Goal: Task Accomplishment & Management: Complete application form

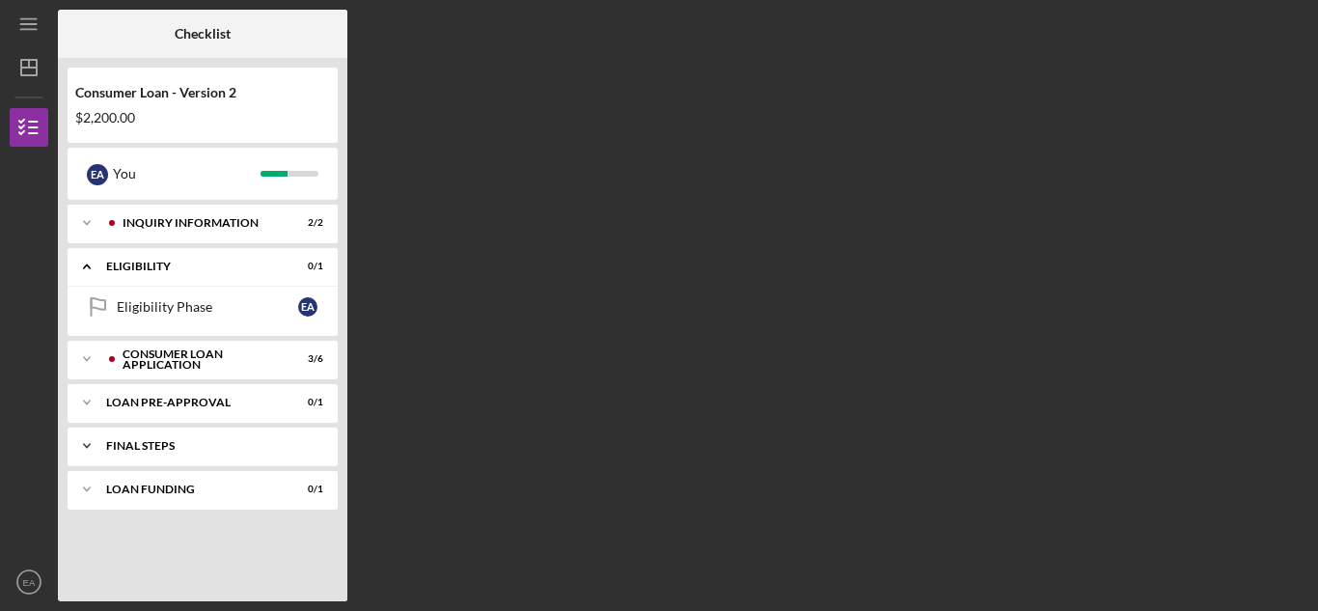
click at [171, 443] on div "FINAL STEPS" at bounding box center [210, 446] width 208 height 12
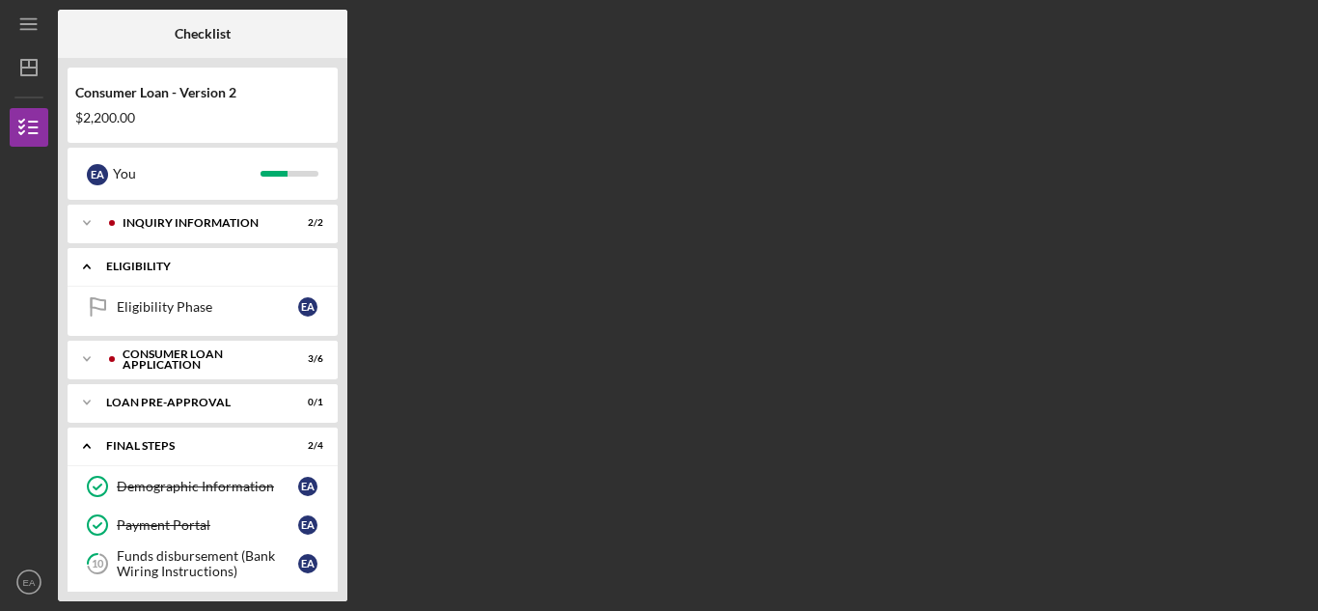
click at [163, 257] on div "Icon/Expander Eligibility 0 / 1" at bounding box center [203, 267] width 270 height 40
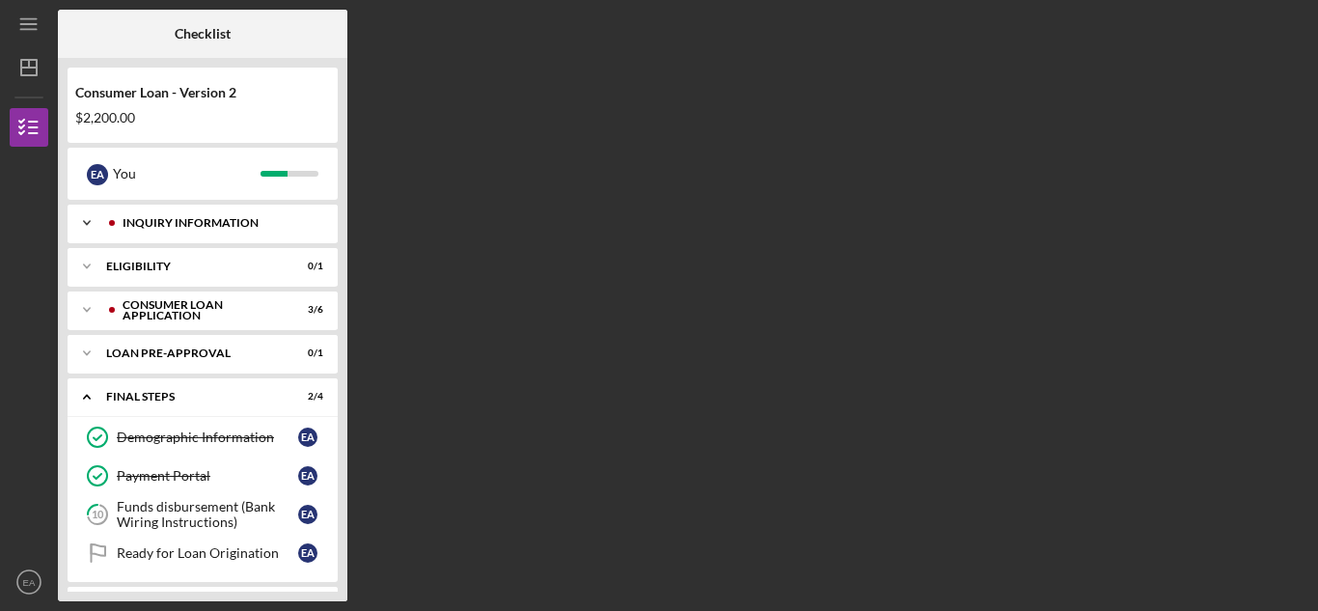
click at [216, 213] on div "Icon/Expander Inquiry Information 2 / 2" at bounding box center [203, 223] width 270 height 39
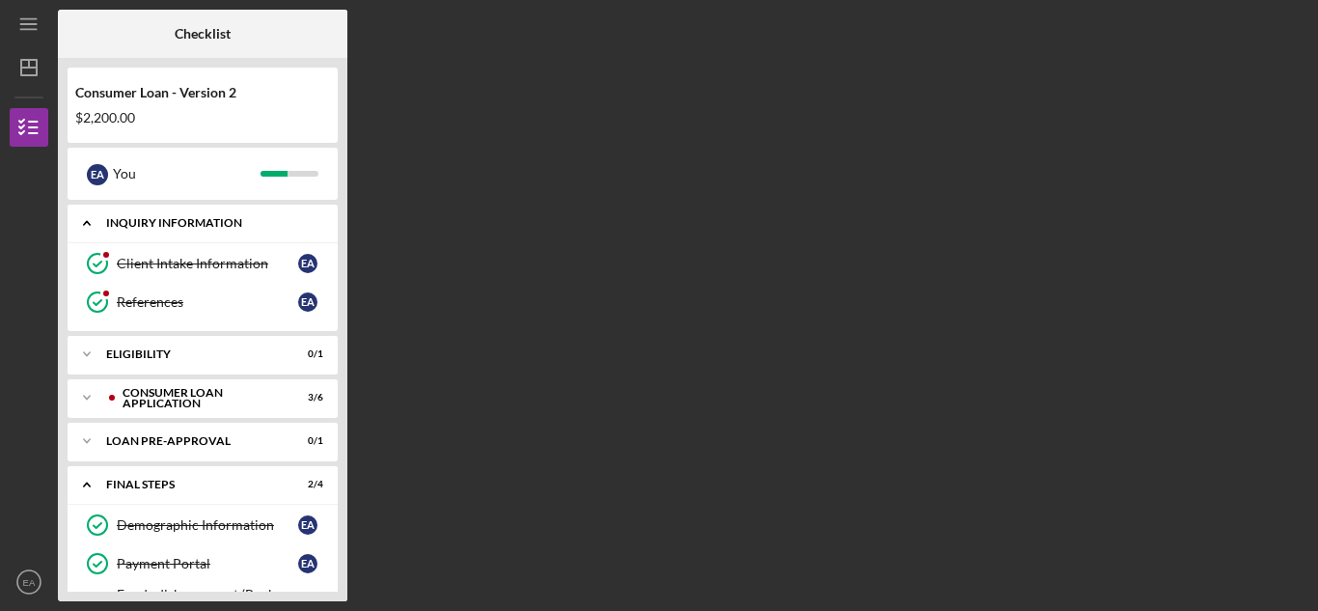
click at [228, 214] on div "Icon/Expander Inquiry Information 2 / 2" at bounding box center [203, 224] width 270 height 40
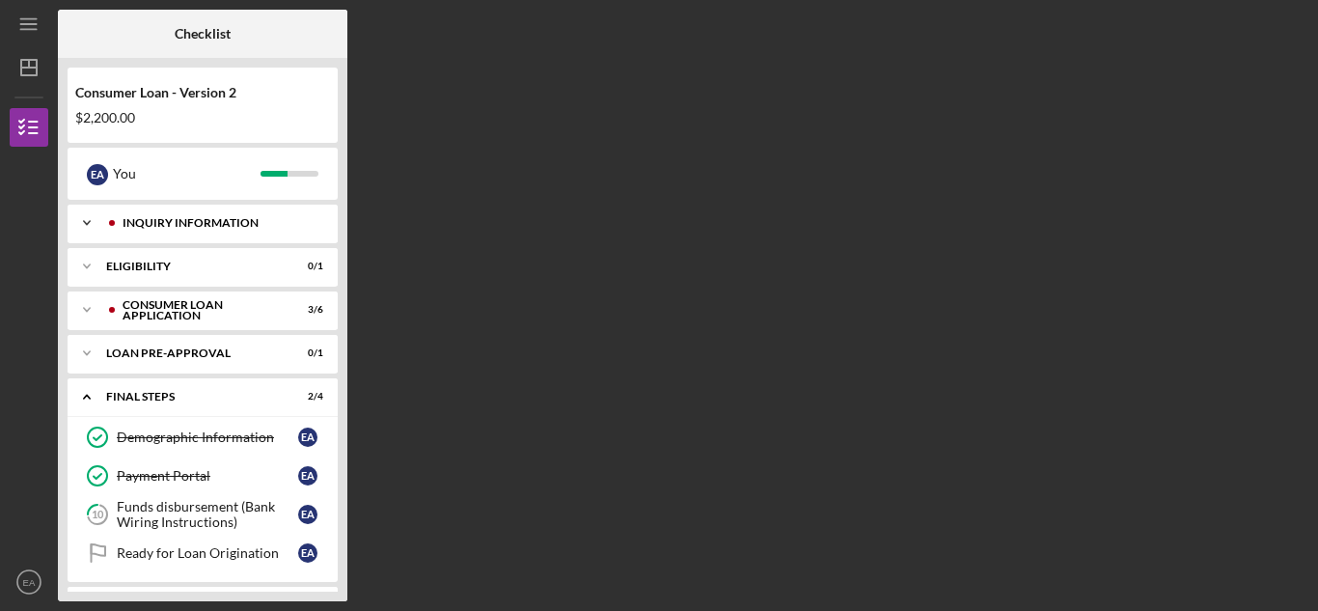
click at [221, 219] on div "Inquiry Information" at bounding box center [218, 223] width 191 height 12
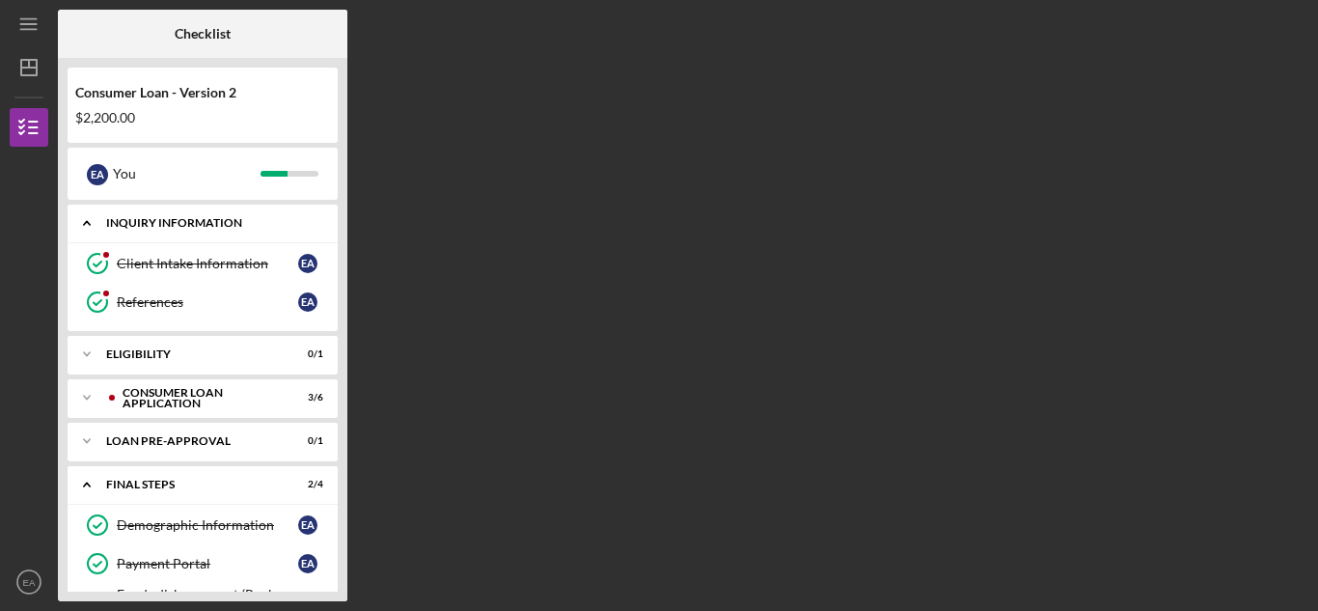
click at [184, 217] on div "Inquiry Information" at bounding box center [210, 223] width 208 height 12
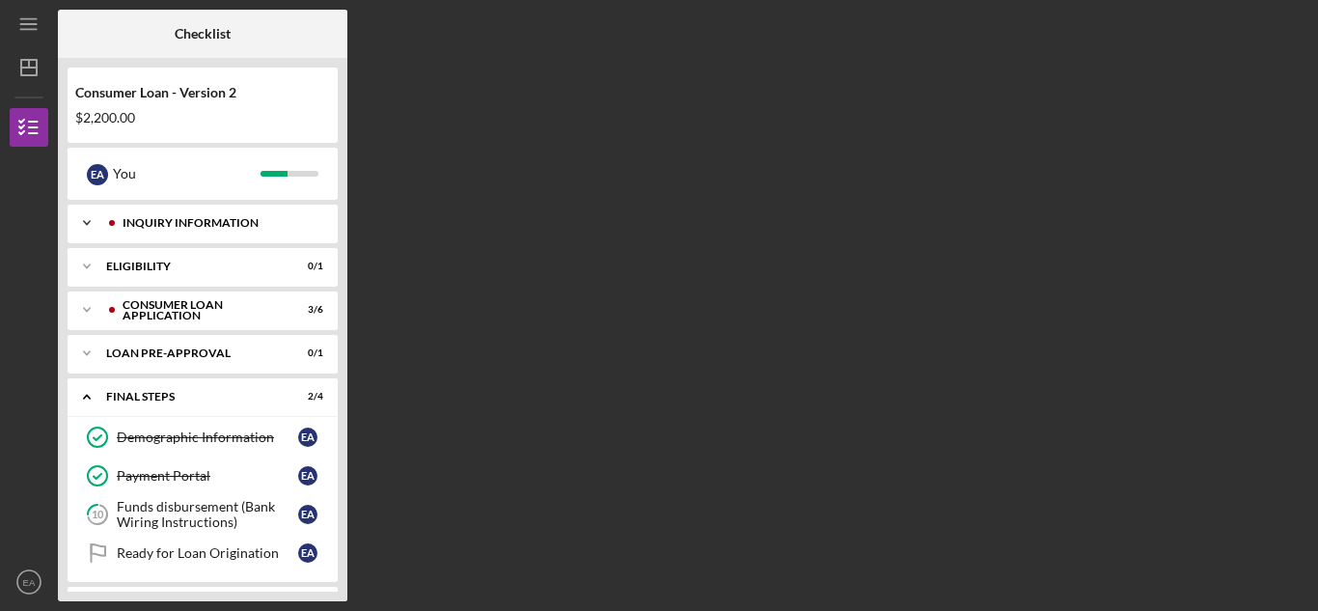
click at [187, 218] on div "Inquiry Information" at bounding box center [218, 223] width 191 height 12
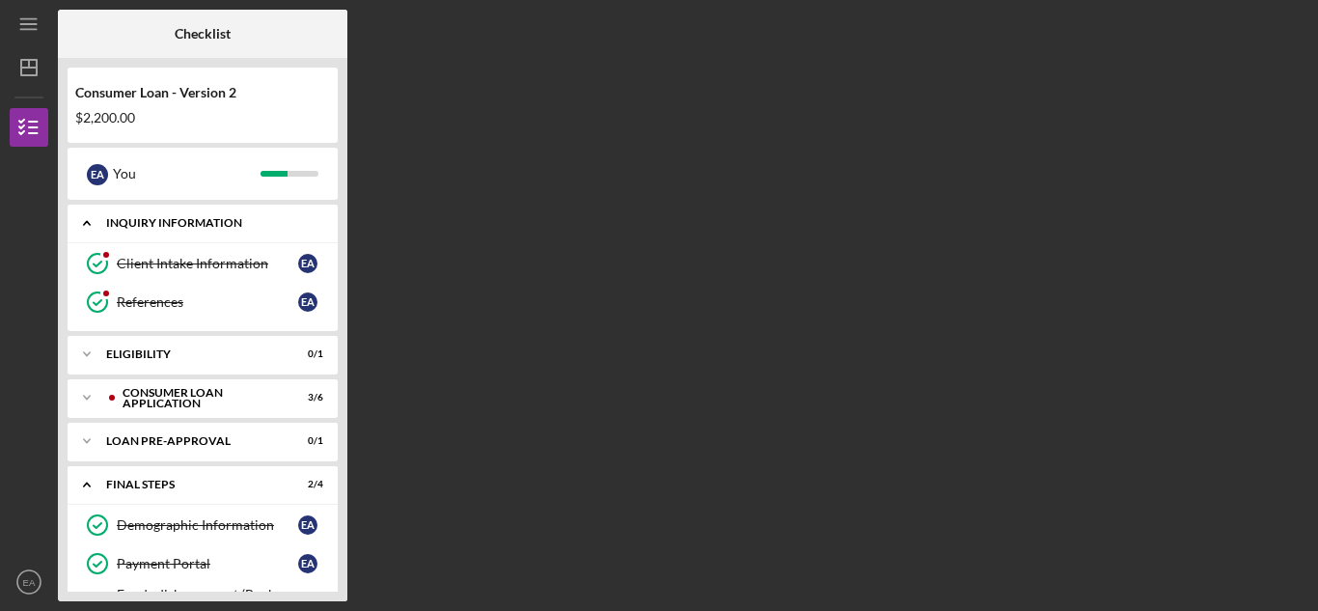
click at [187, 219] on div "Inquiry Information" at bounding box center [210, 223] width 208 height 12
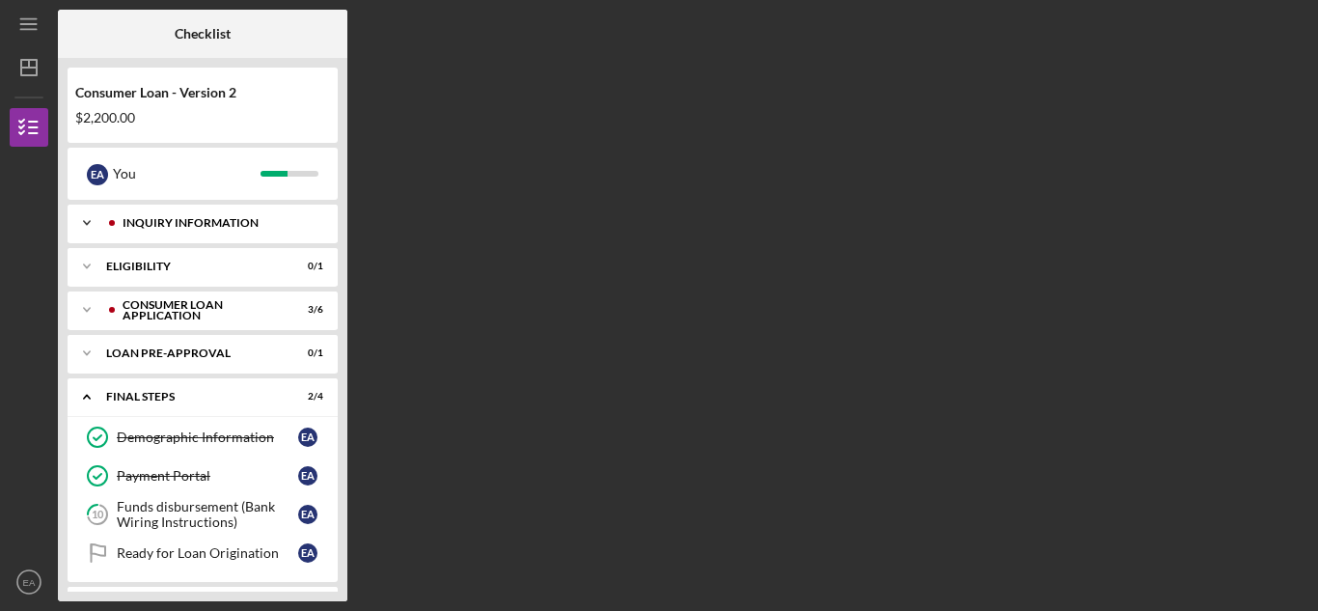
click at [194, 212] on div "Icon/Expander Inquiry Information 2 / 2" at bounding box center [203, 223] width 270 height 39
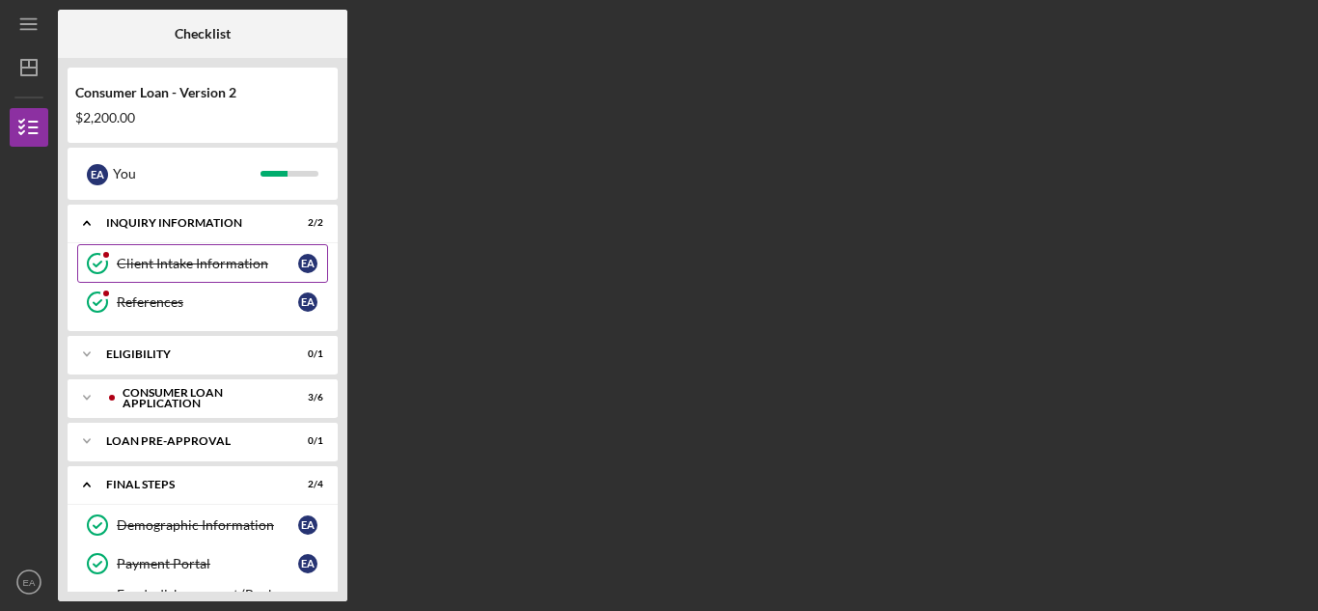
click at [219, 259] on div "Client Intake Information" at bounding box center [207, 263] width 181 height 15
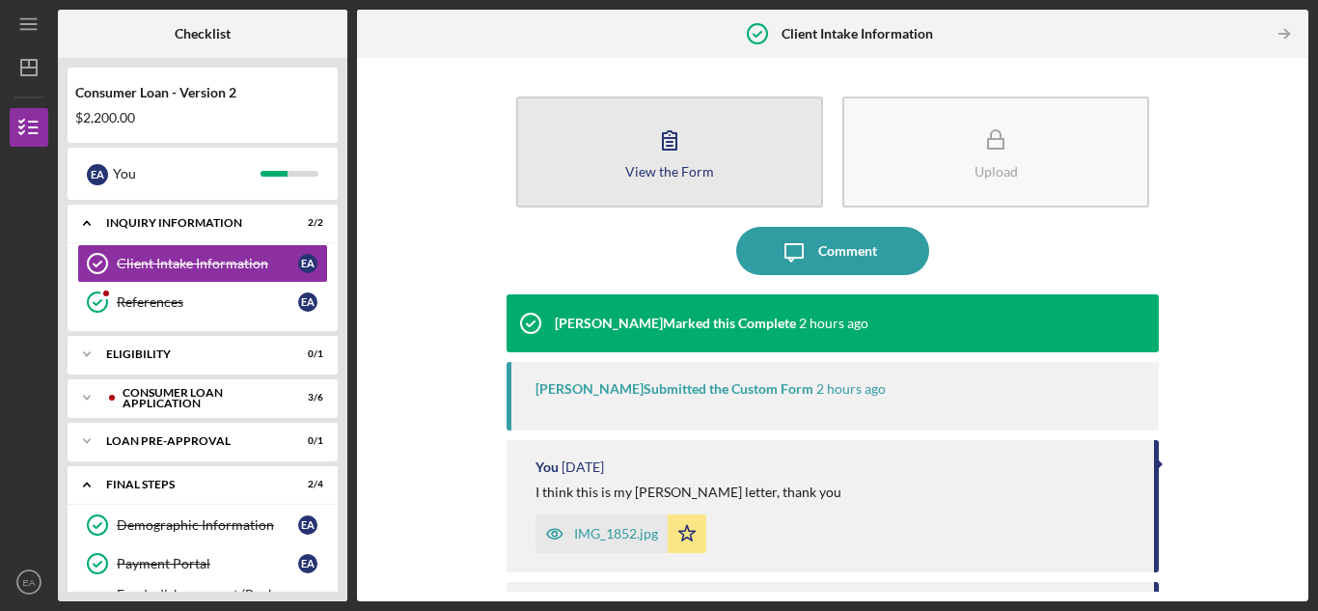
click at [566, 167] on button "View the Form Form" at bounding box center [669, 152] width 307 height 111
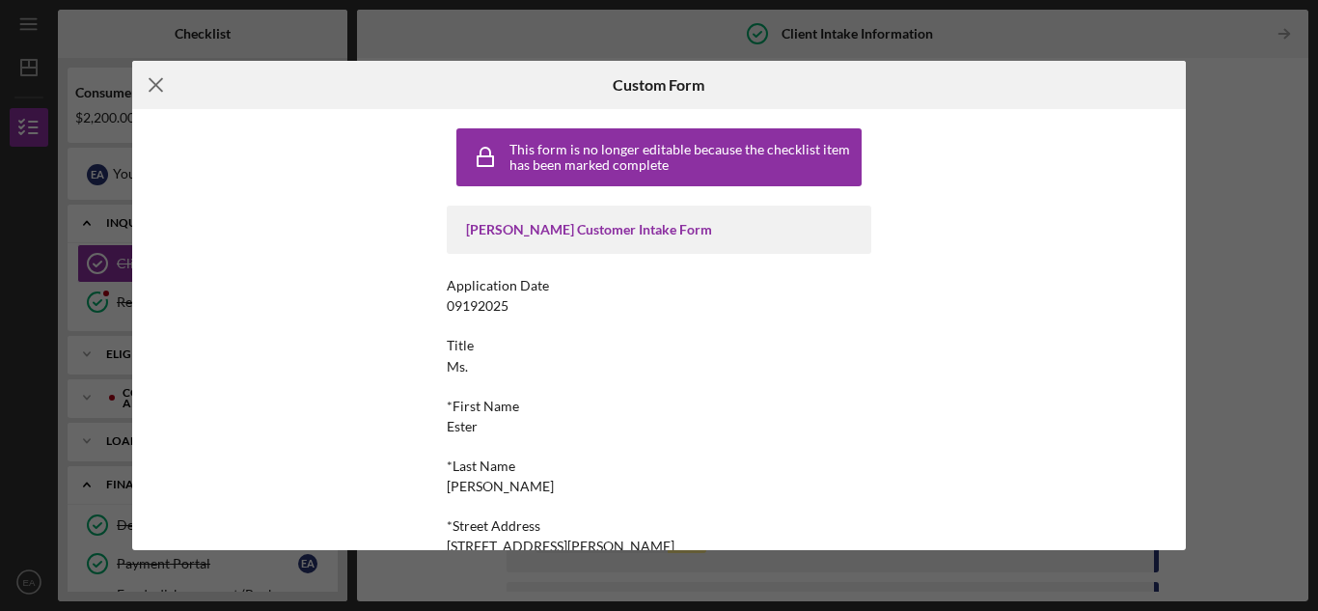
click at [156, 90] on icon "Icon/Menu Close" at bounding box center [156, 85] width 48 height 48
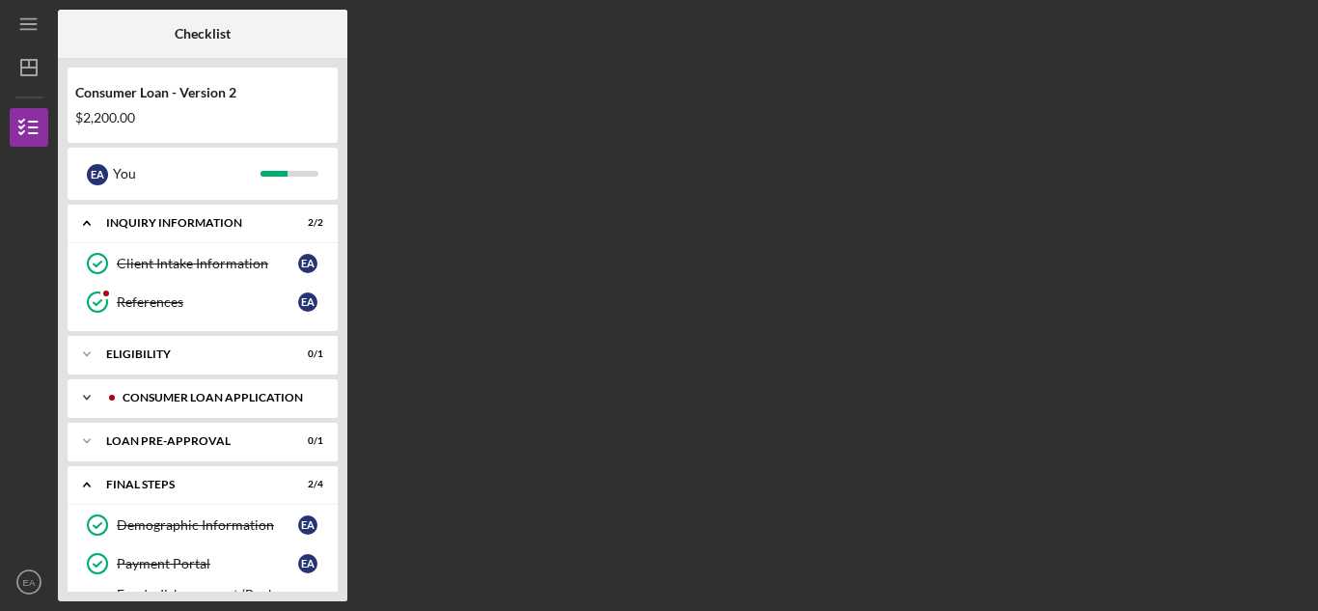
click at [104, 392] on icon "Icon/Expander" at bounding box center [87, 397] width 39 height 39
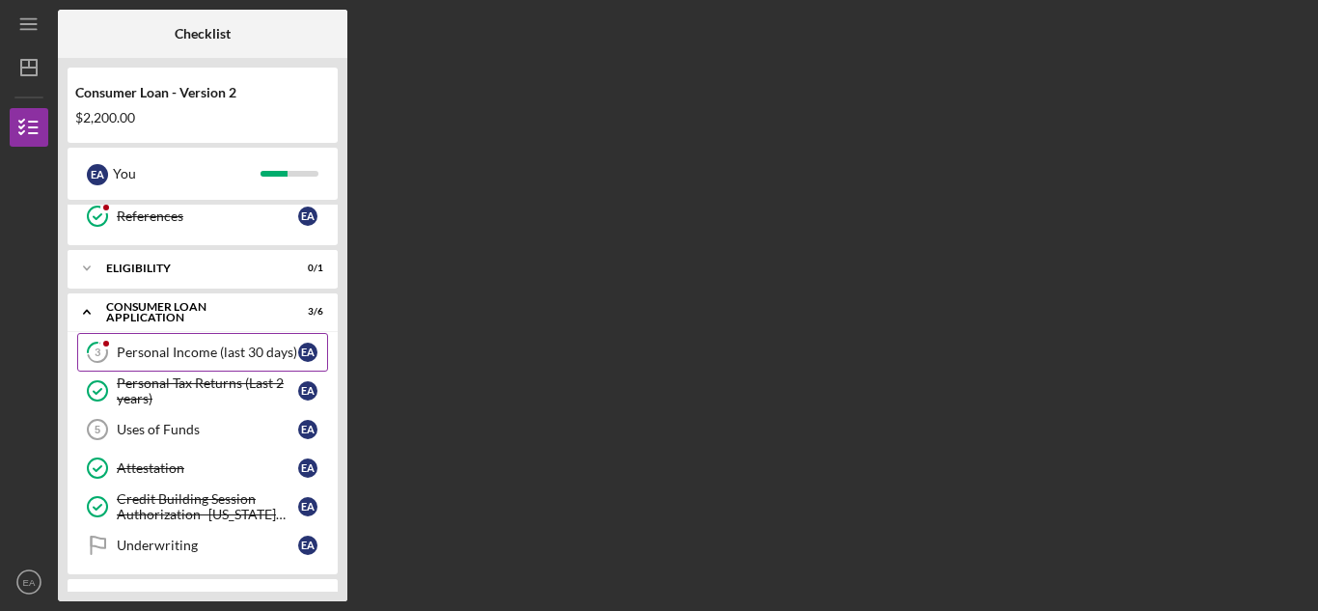
scroll to position [87, 0]
click at [131, 368] on link "3 Personal Income (last 30 days) E A" at bounding box center [202, 351] width 251 height 39
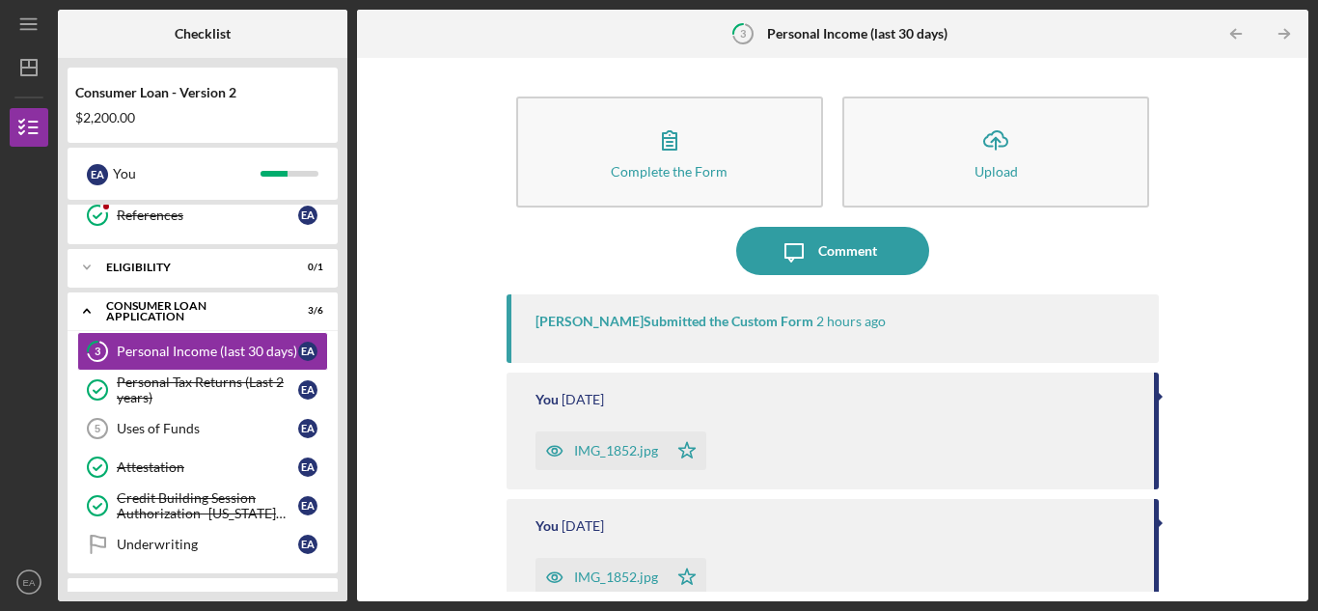
click at [567, 466] on icon "button" at bounding box center [555, 450] width 39 height 39
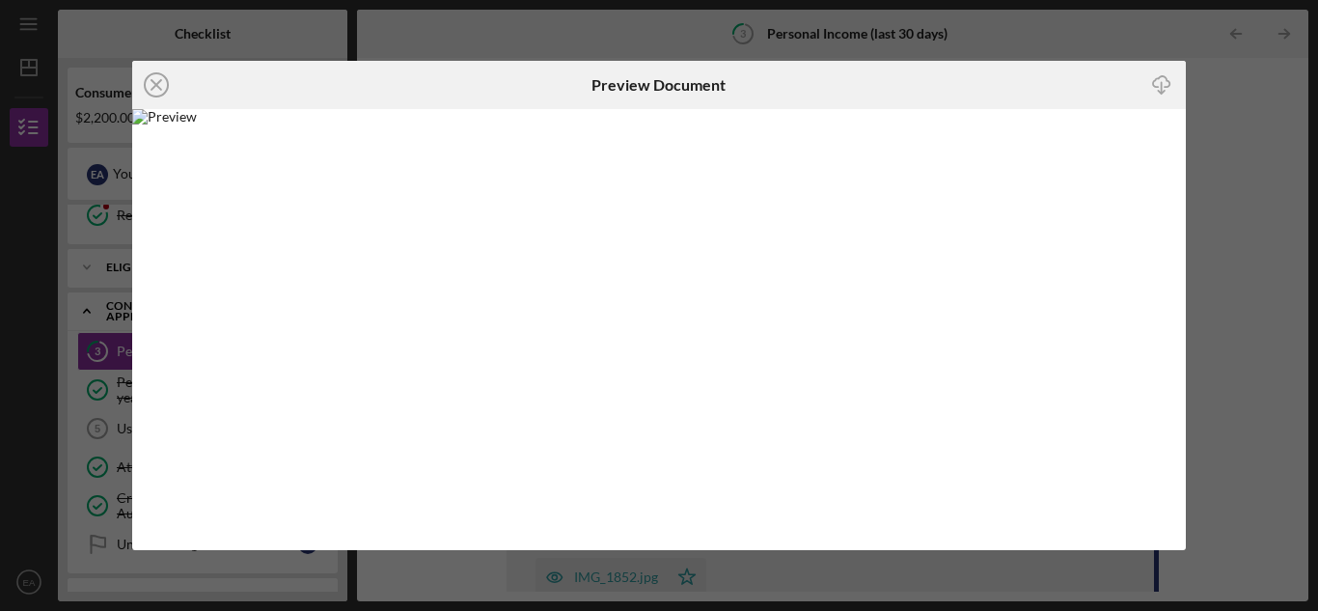
drag, startPoint x: 146, startPoint y: 89, endPoint x: 116, endPoint y: 47, distance: 51.2
click at [116, 47] on div "Icon/Close Preview Document Icon/Download" at bounding box center [659, 305] width 1318 height 611
click at [148, 79] on icon "Icon/Close" at bounding box center [156, 85] width 48 height 48
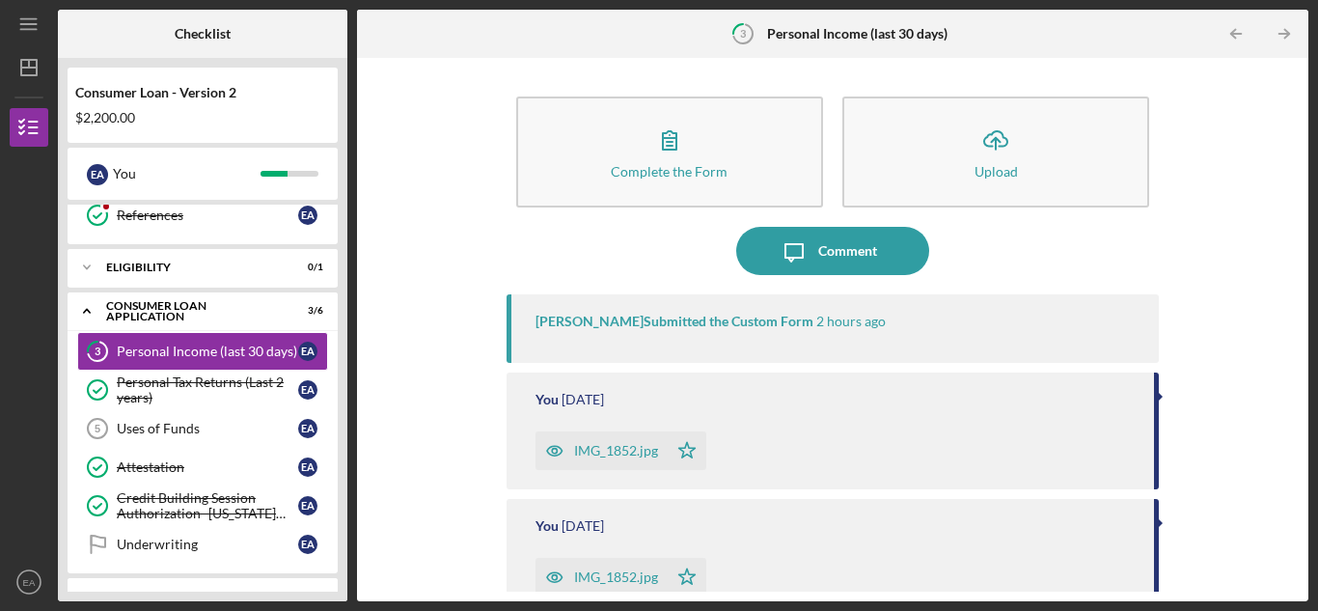
click at [542, 581] on icon "button" at bounding box center [555, 577] width 39 height 39
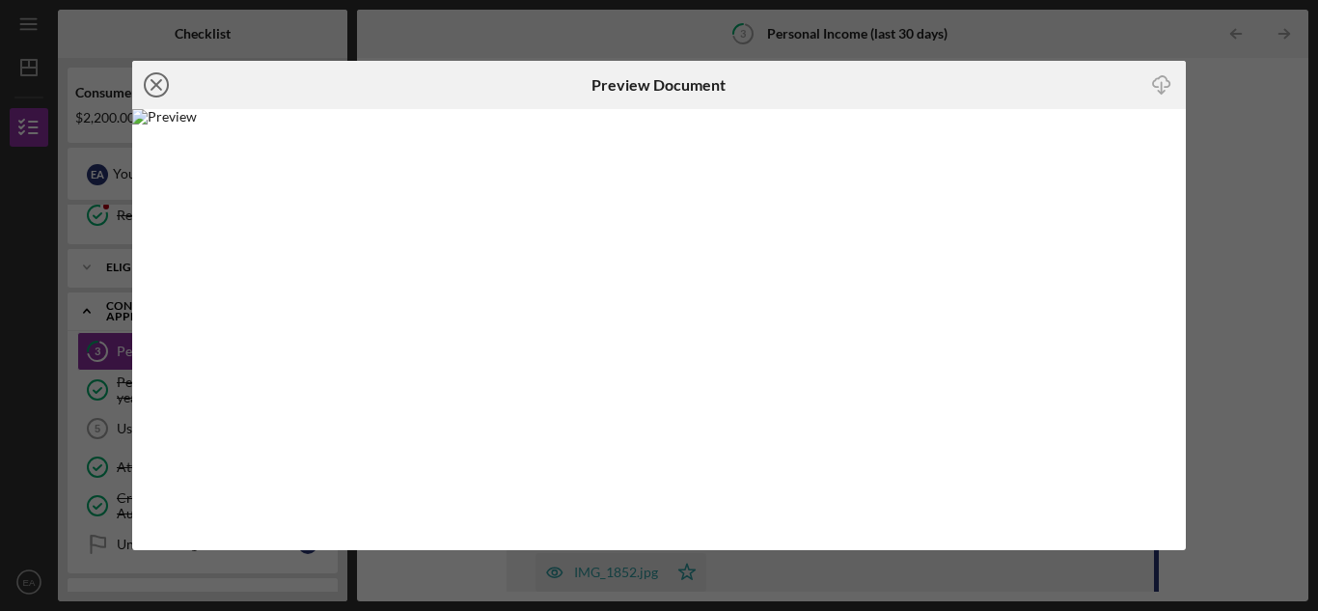
click at [155, 72] on icon "Icon/Close" at bounding box center [156, 85] width 48 height 48
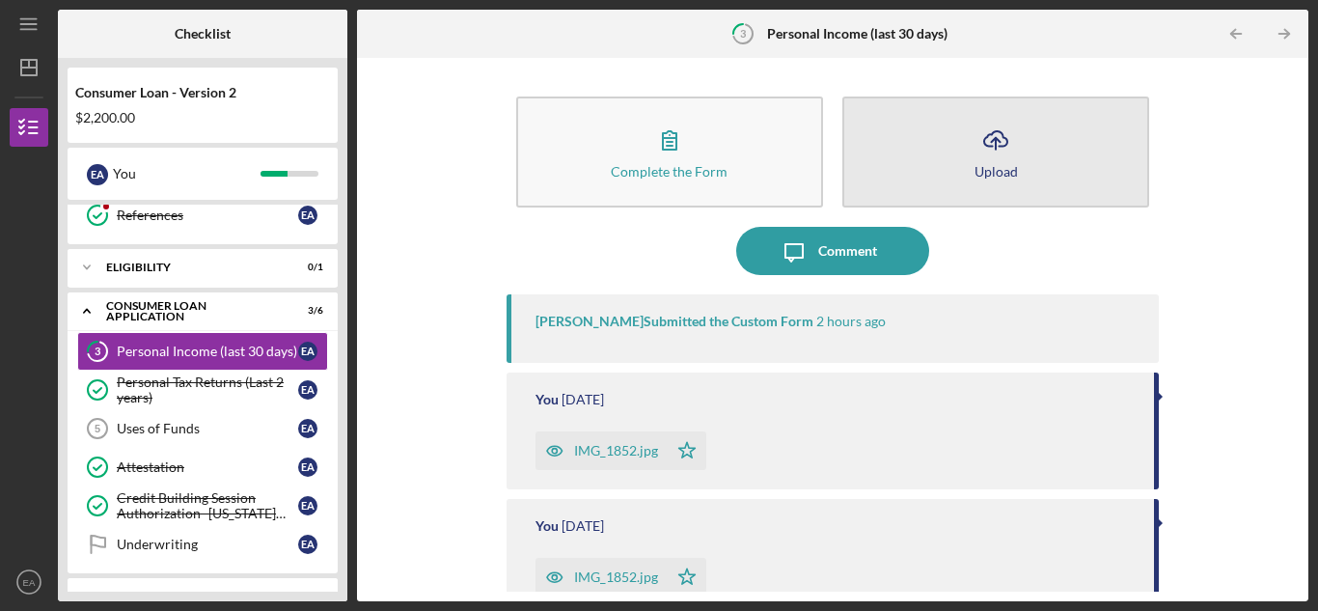
click at [958, 168] on button "Icon/Upload Upload" at bounding box center [996, 152] width 307 height 111
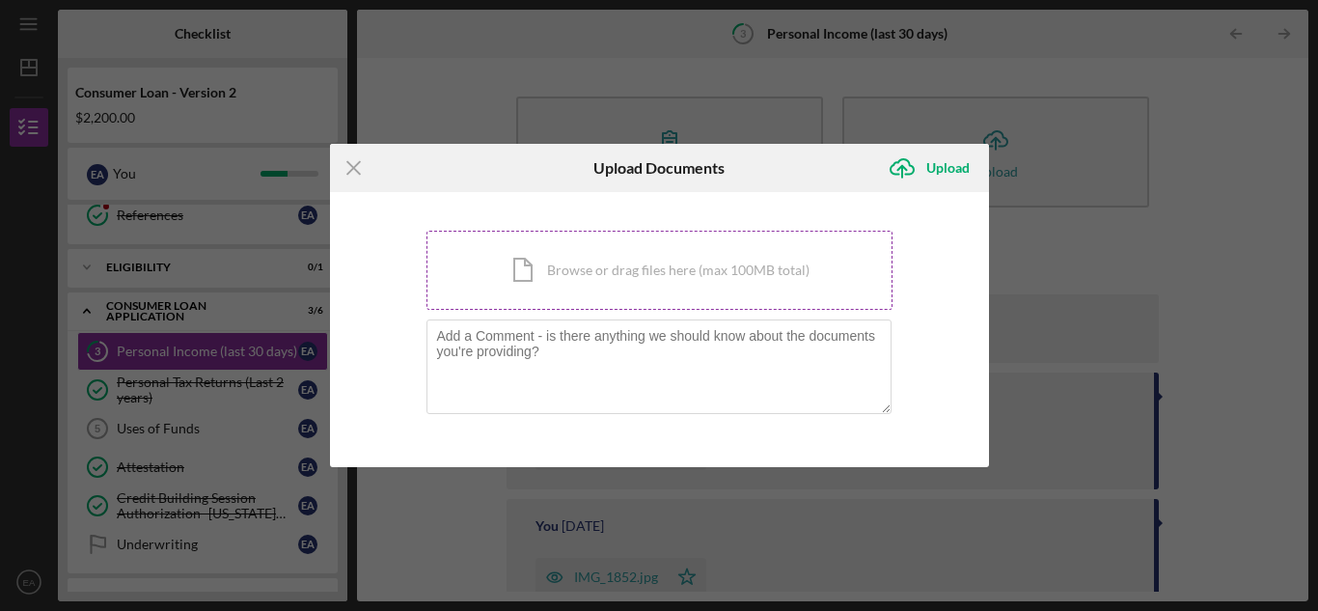
click at [627, 290] on div "Icon/Document Browse or drag files here (max 100MB total) Tap to choose files o…" at bounding box center [660, 270] width 466 height 79
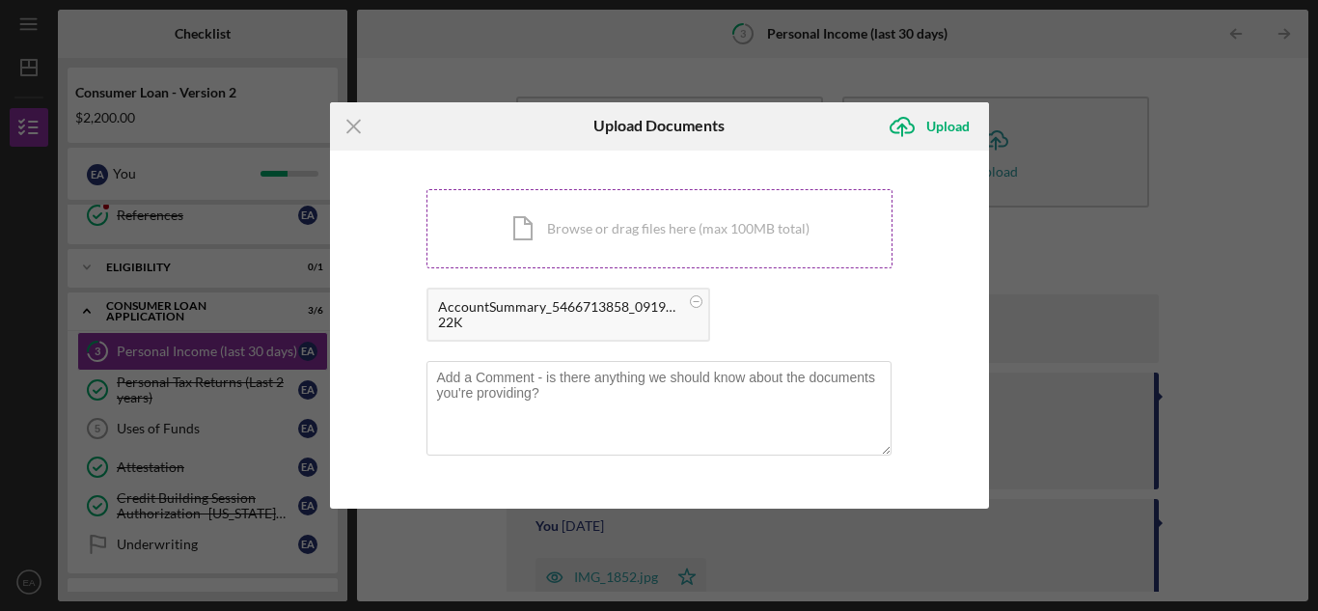
click at [614, 249] on div "Icon/Document Browse or drag files here (max 100MB total) Tap to choose files o…" at bounding box center [660, 228] width 466 height 79
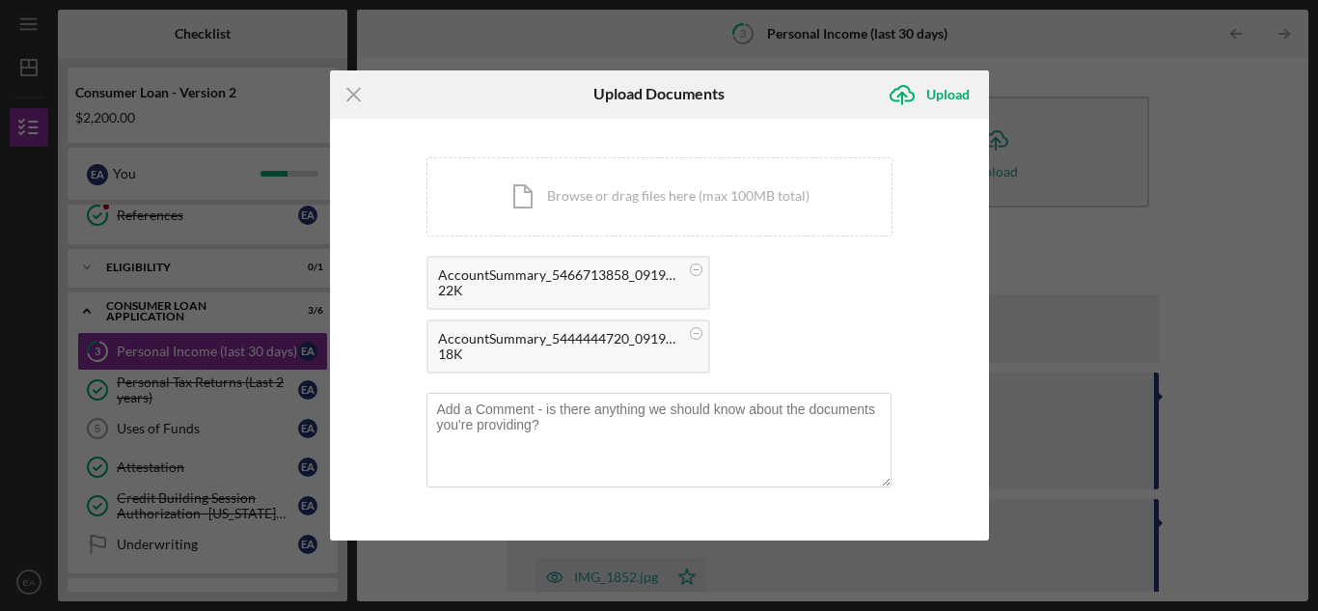
click at [450, 286] on div "22K" at bounding box center [558, 290] width 241 height 15
click at [473, 295] on div "22K" at bounding box center [558, 290] width 241 height 15
click at [942, 89] on div "Upload" at bounding box center [948, 94] width 43 height 39
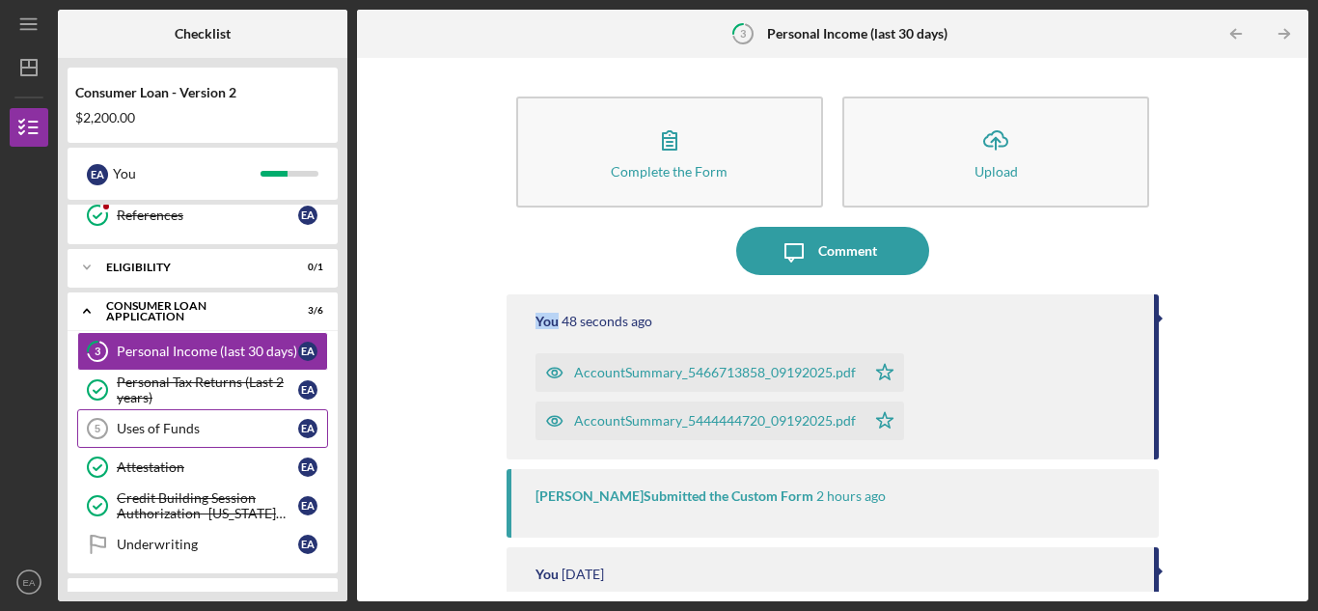
click at [141, 437] on link "Uses of Funds 5 Uses of Funds E A" at bounding box center [202, 428] width 251 height 39
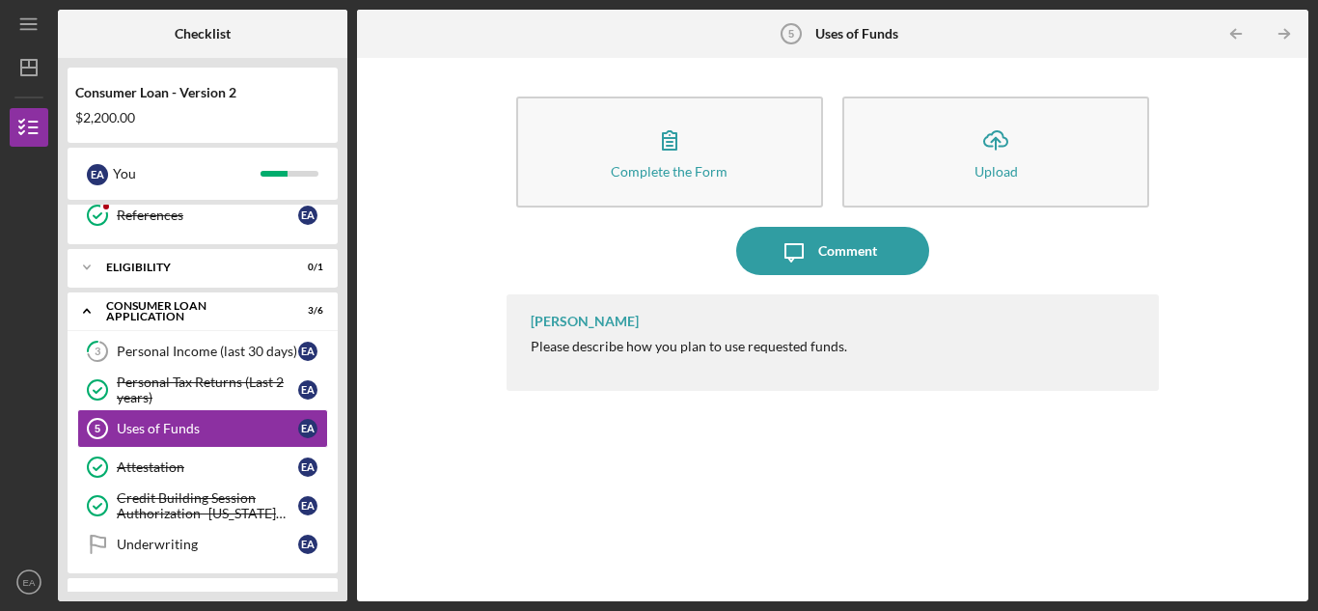
click at [853, 350] on div "Nikki Wilson Please describe how you plan to use requested funds." at bounding box center [833, 342] width 652 height 97
click at [832, 350] on div "Please describe how you plan to use requested funds." at bounding box center [689, 346] width 317 height 15
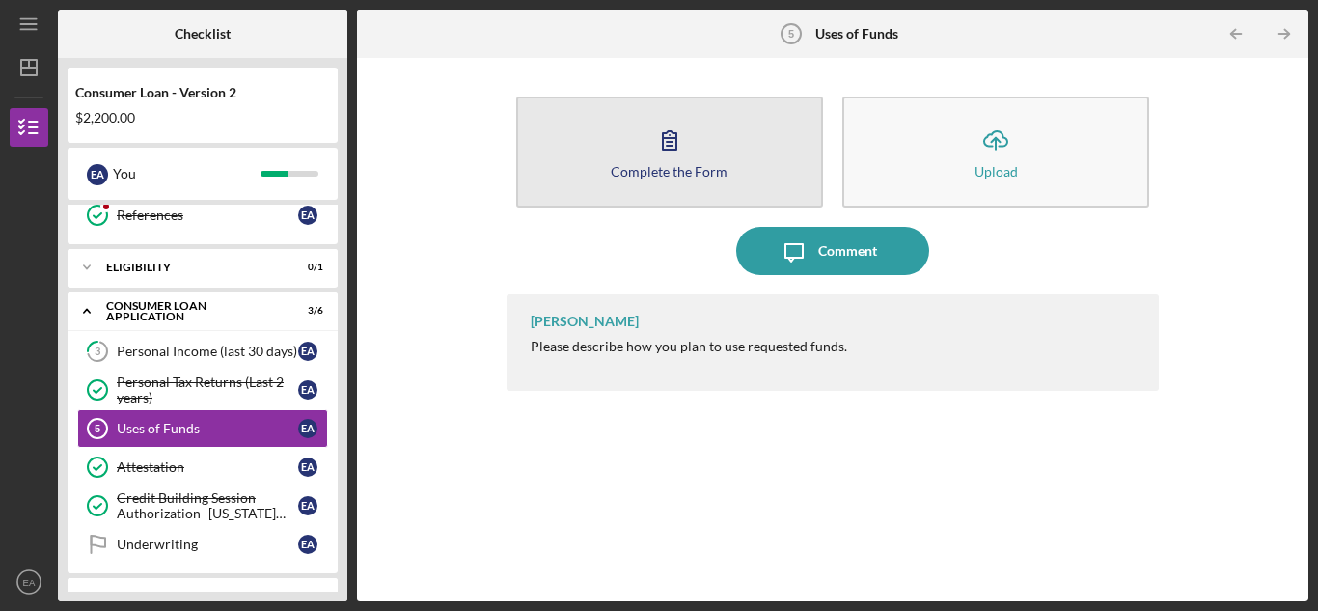
click at [594, 189] on button "Complete the Form Form" at bounding box center [669, 152] width 307 height 111
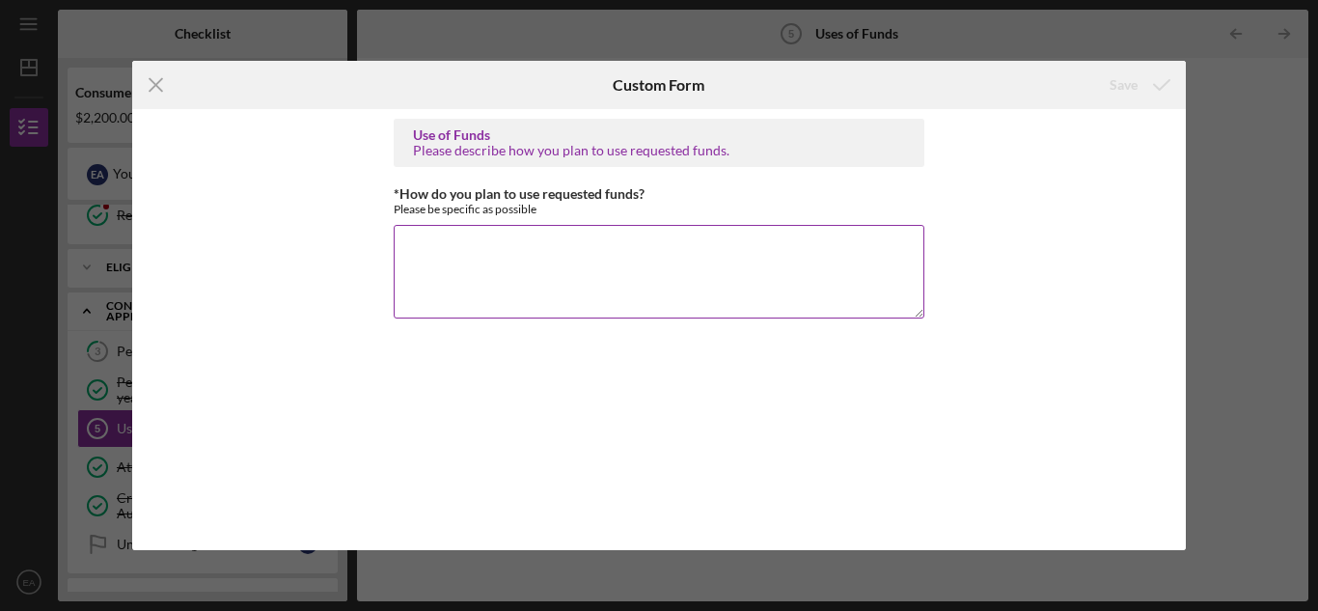
click at [463, 258] on textarea "*How do you plan to use requested funds?" at bounding box center [659, 271] width 531 height 93
type textarea "p"
type textarea "purchase a vehicle"
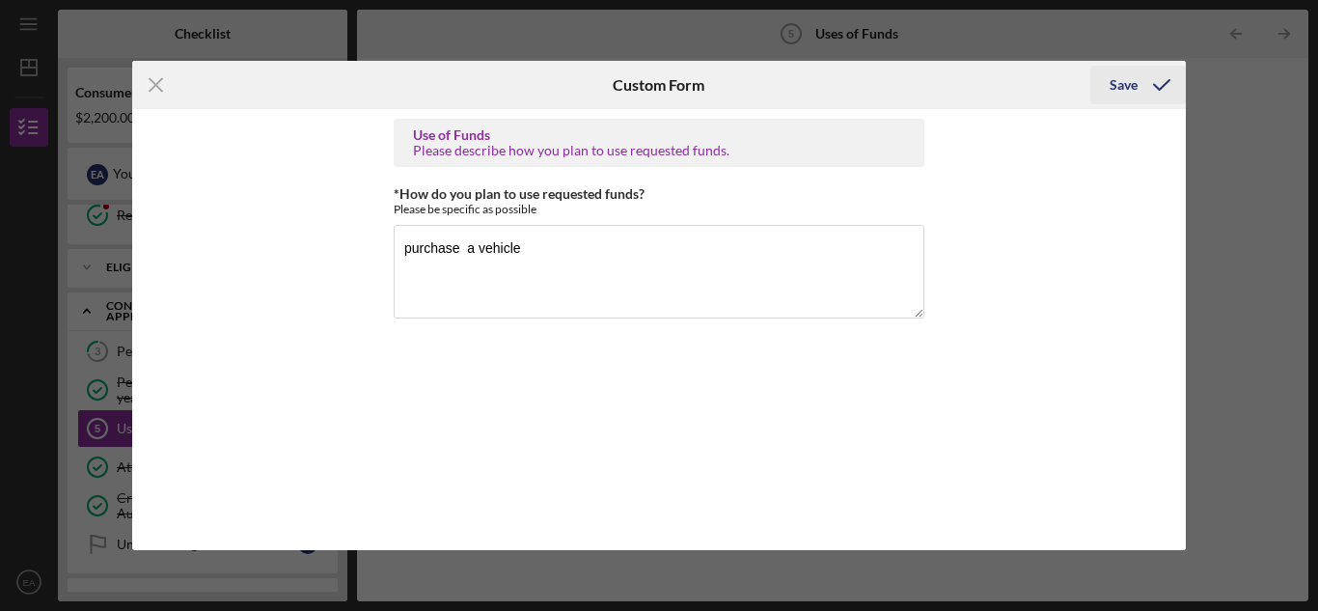
click at [1118, 82] on div "Save" at bounding box center [1124, 85] width 28 height 39
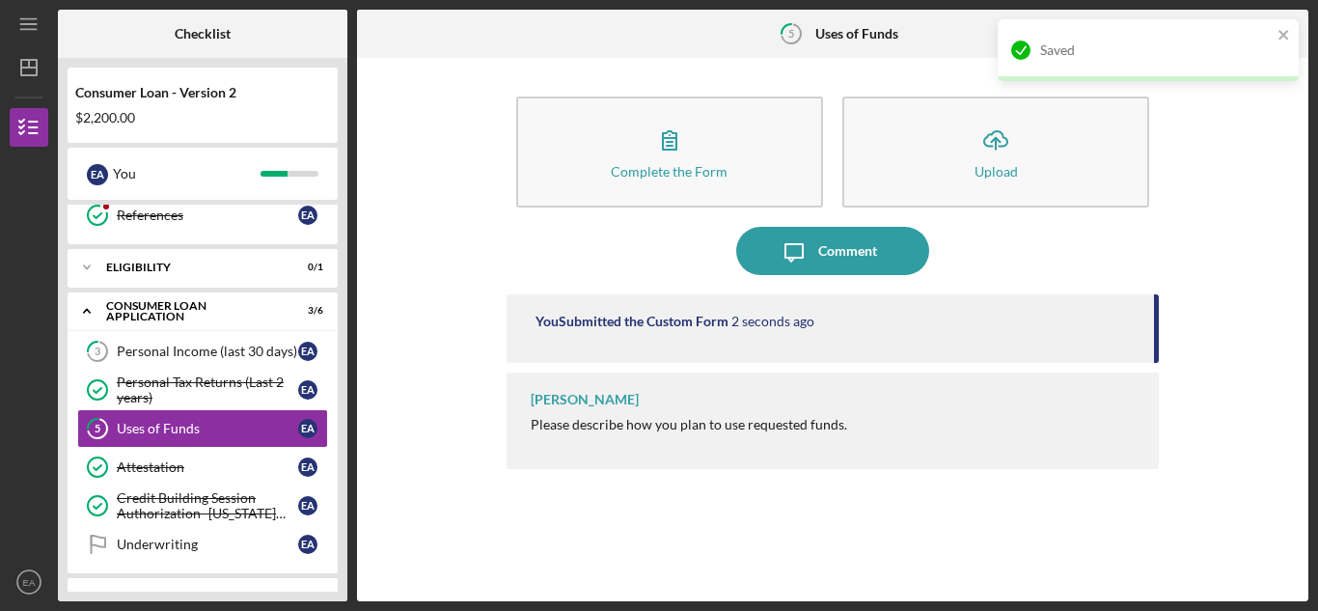
click at [791, 223] on div "Complete the Form Form Icon/Upload Upload" at bounding box center [833, 157] width 652 height 140
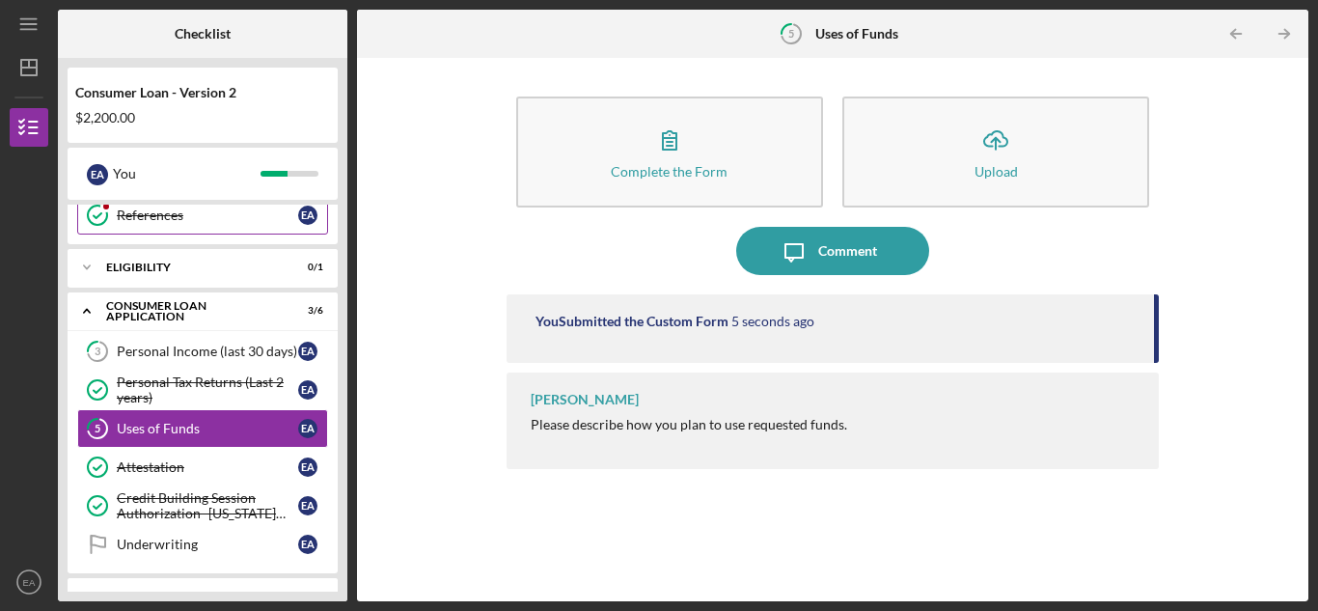
click at [102, 223] on circle at bounding box center [97, 215] width 19 height 19
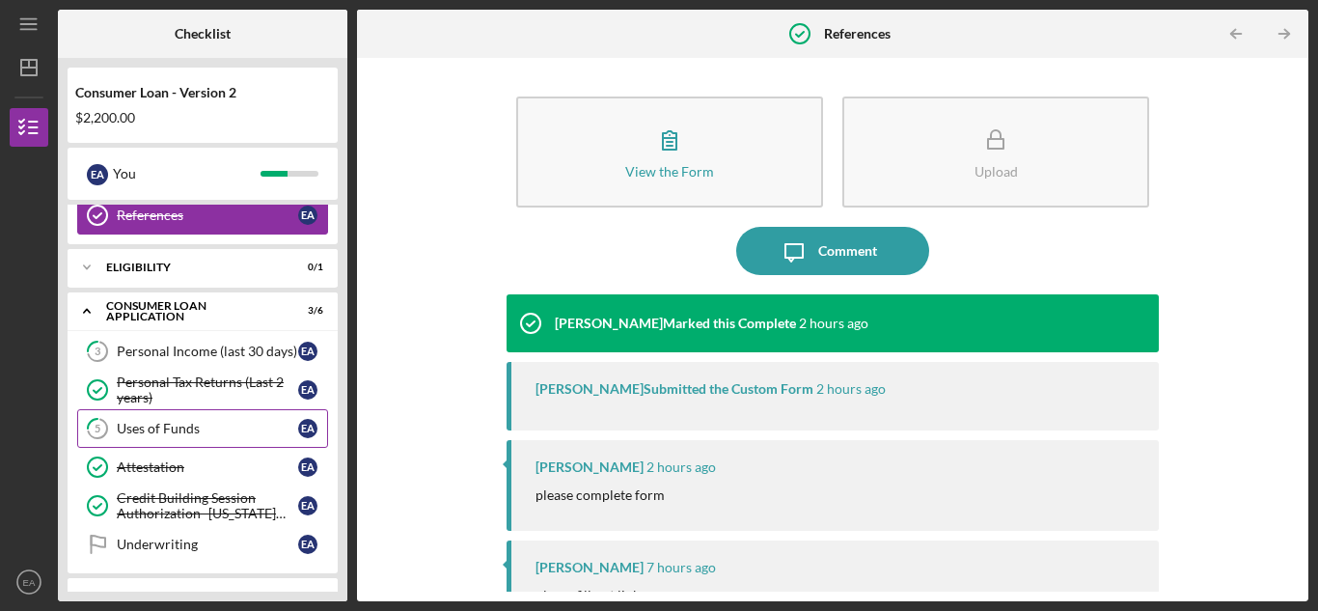
click at [156, 433] on div "Uses of Funds" at bounding box center [207, 428] width 181 height 15
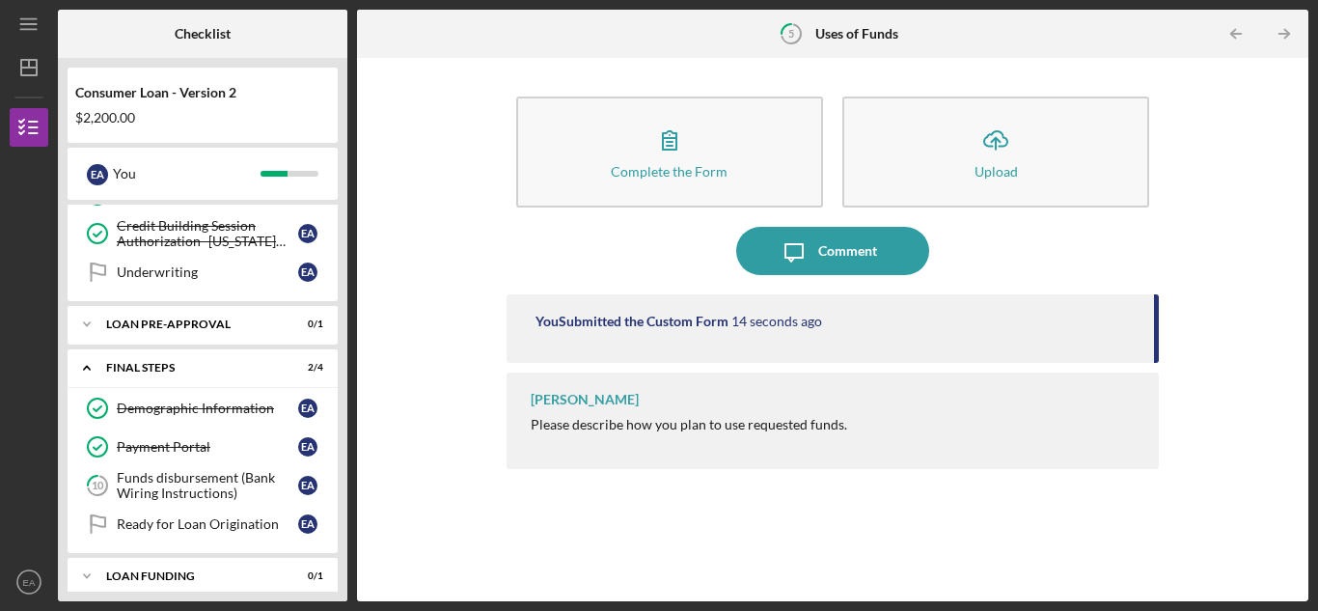
scroll to position [374, 0]
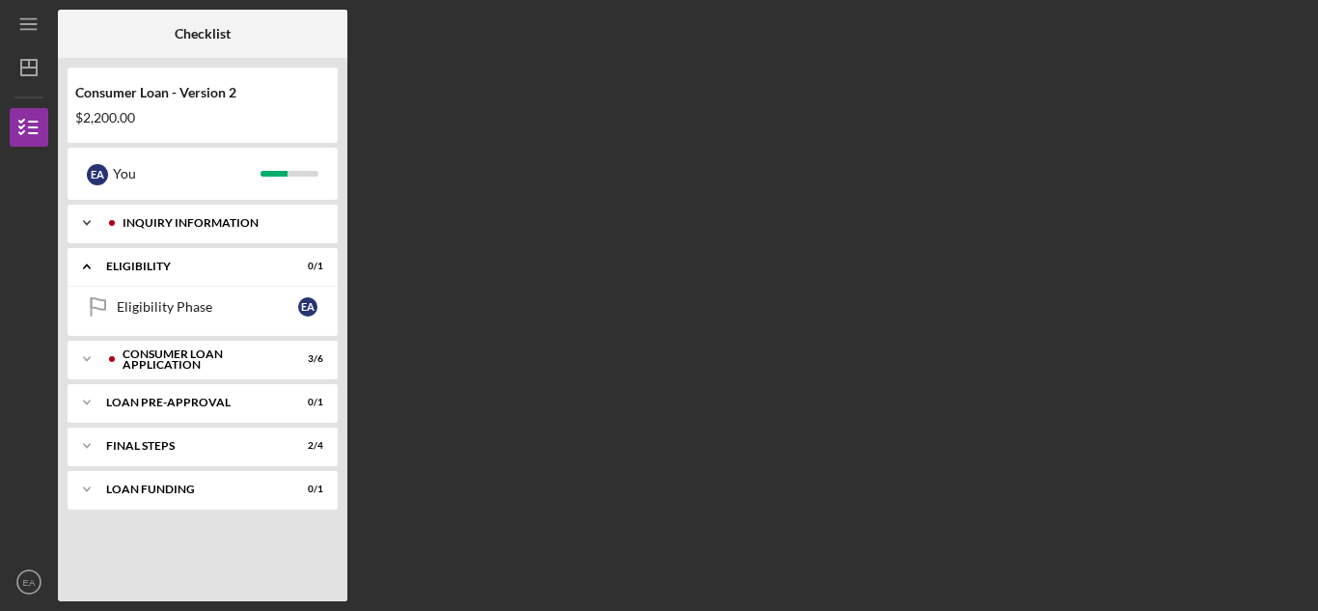
click at [207, 221] on div "Inquiry Information" at bounding box center [218, 223] width 191 height 12
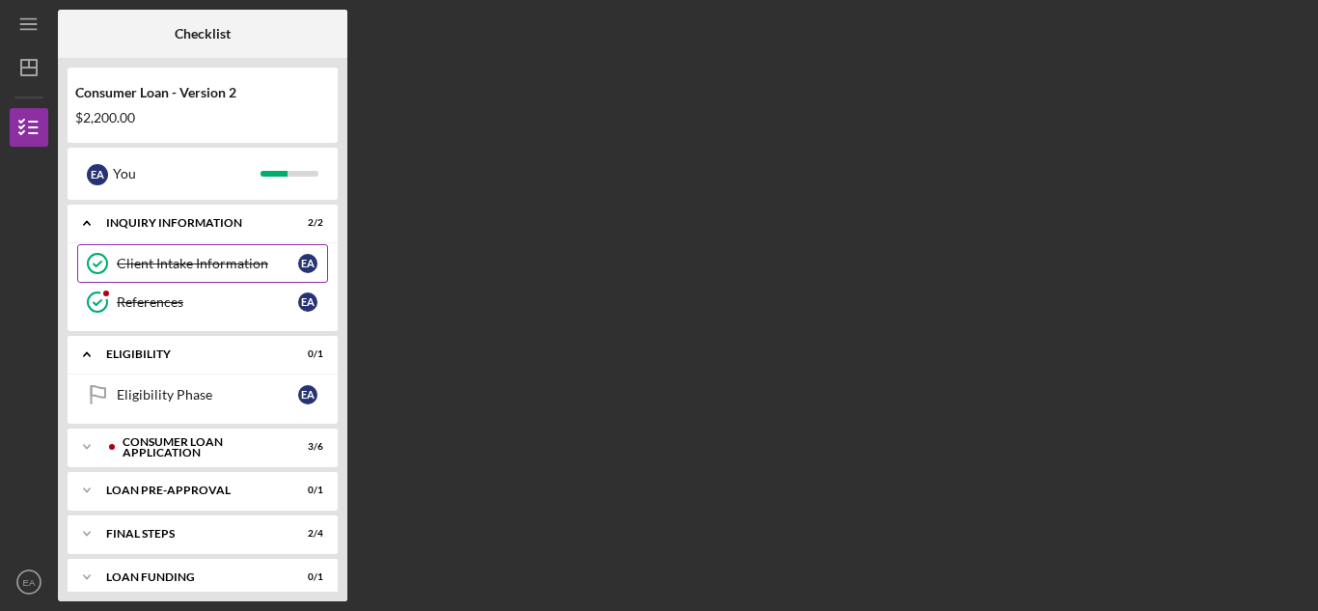
click at [204, 257] on div "Client Intake Information" at bounding box center [207, 263] width 181 height 15
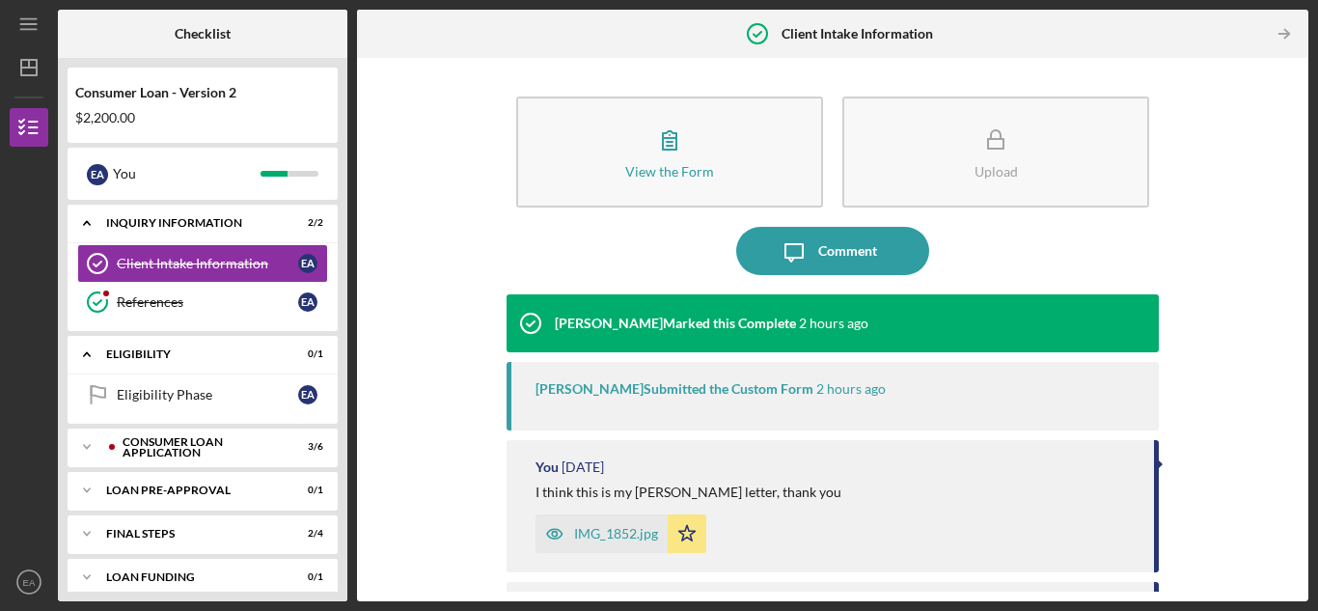
scroll to position [97, 0]
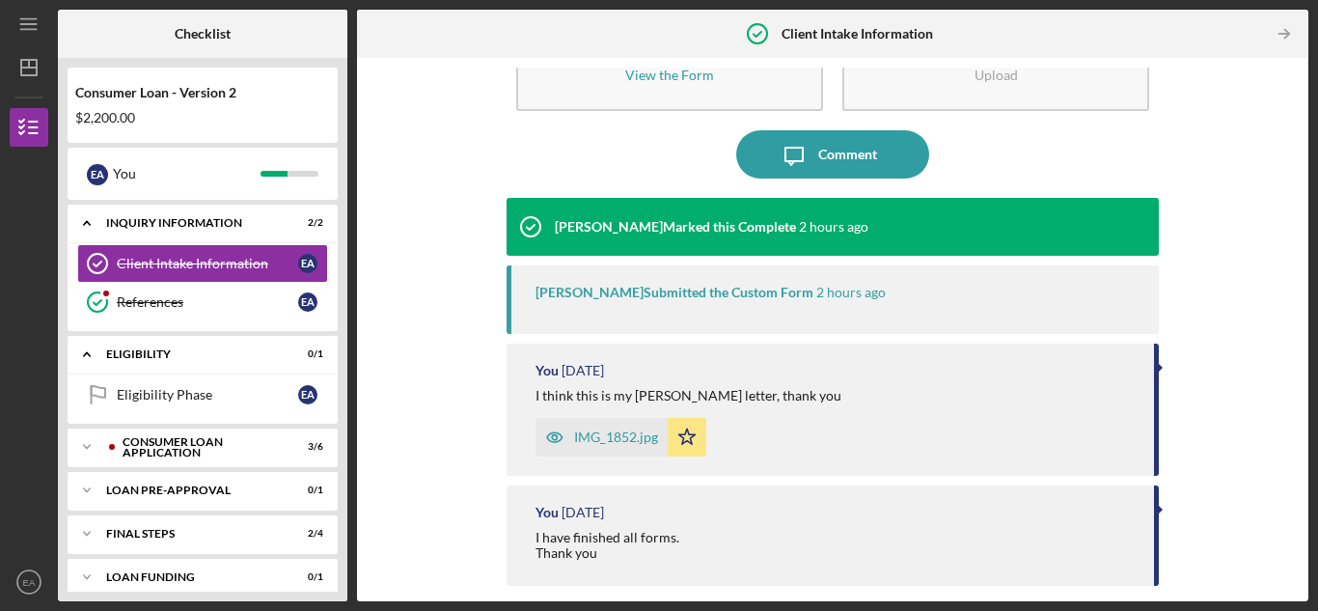
click at [639, 429] on div "IMG_1852.jpg" at bounding box center [602, 437] width 132 height 39
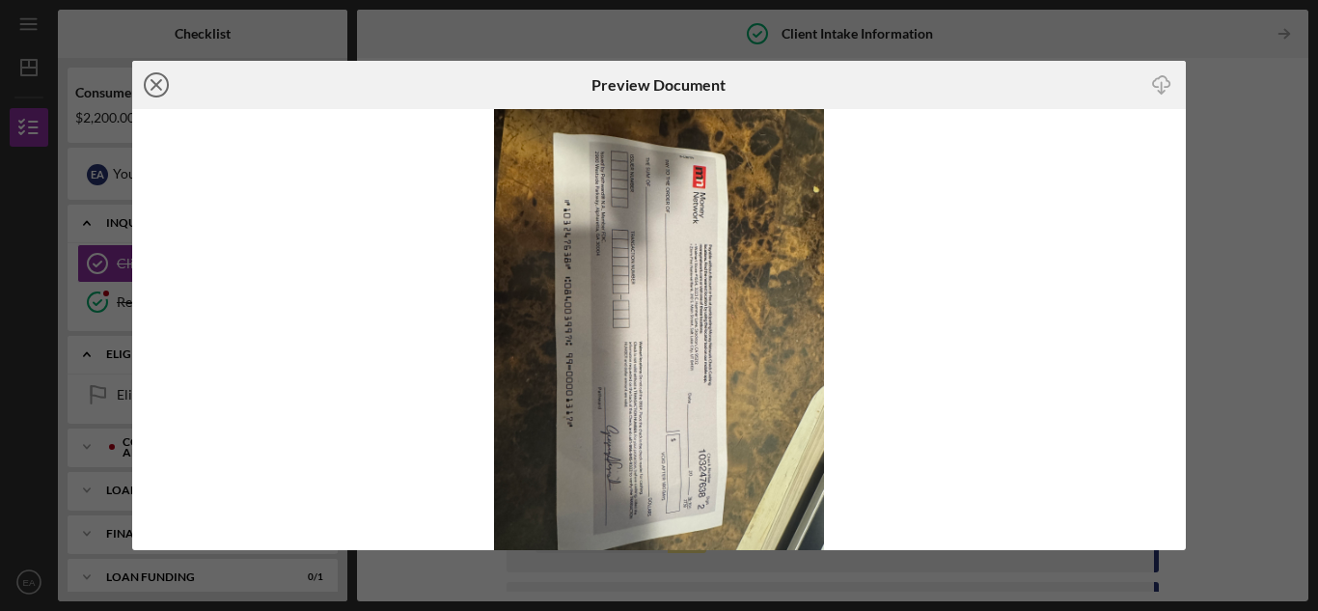
click at [155, 87] on line at bounding box center [157, 85] width 10 height 10
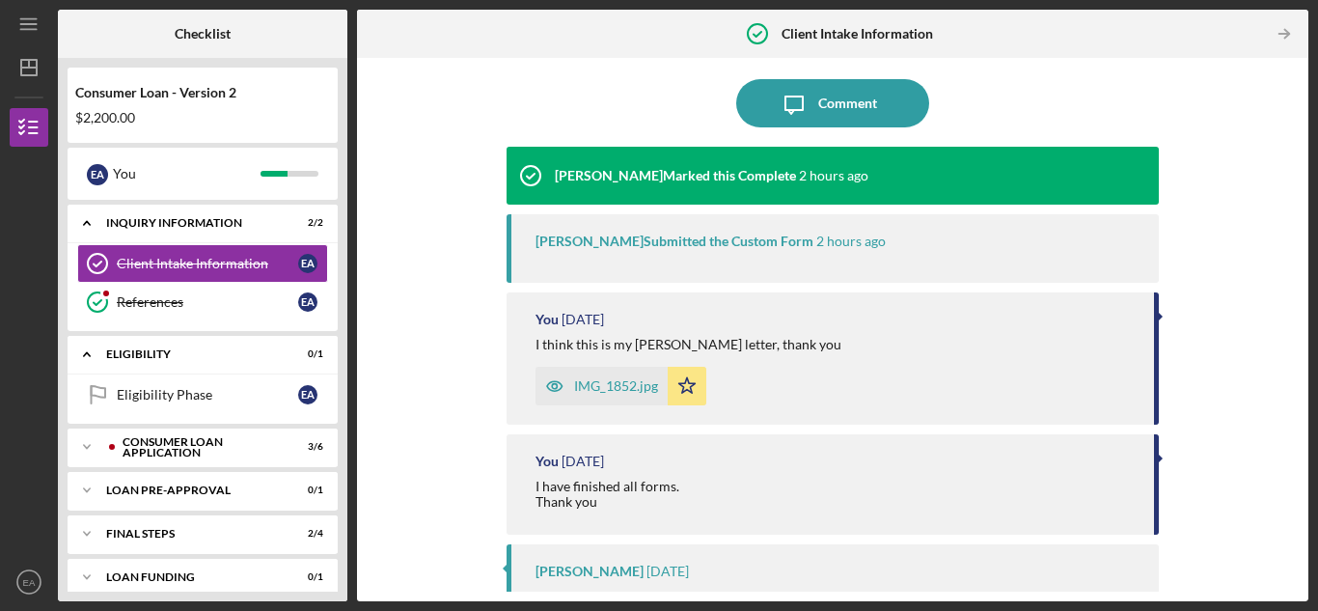
scroll to position [97, 0]
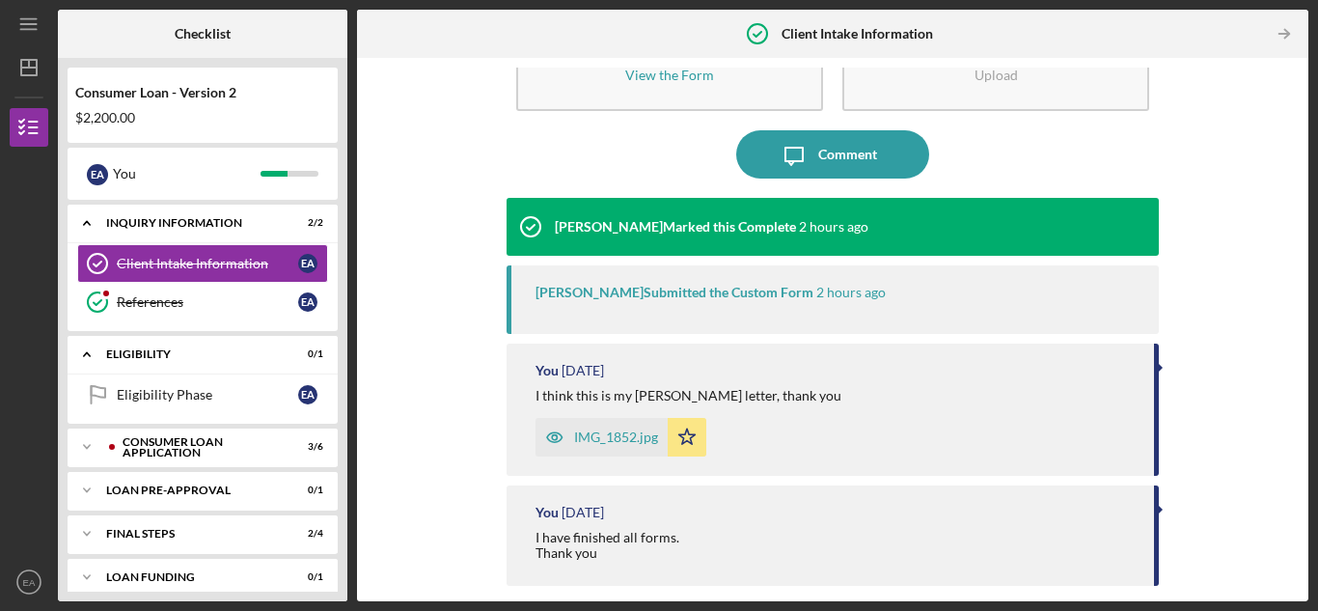
click at [585, 433] on div "IMG_1852.jpg" at bounding box center [616, 437] width 84 height 15
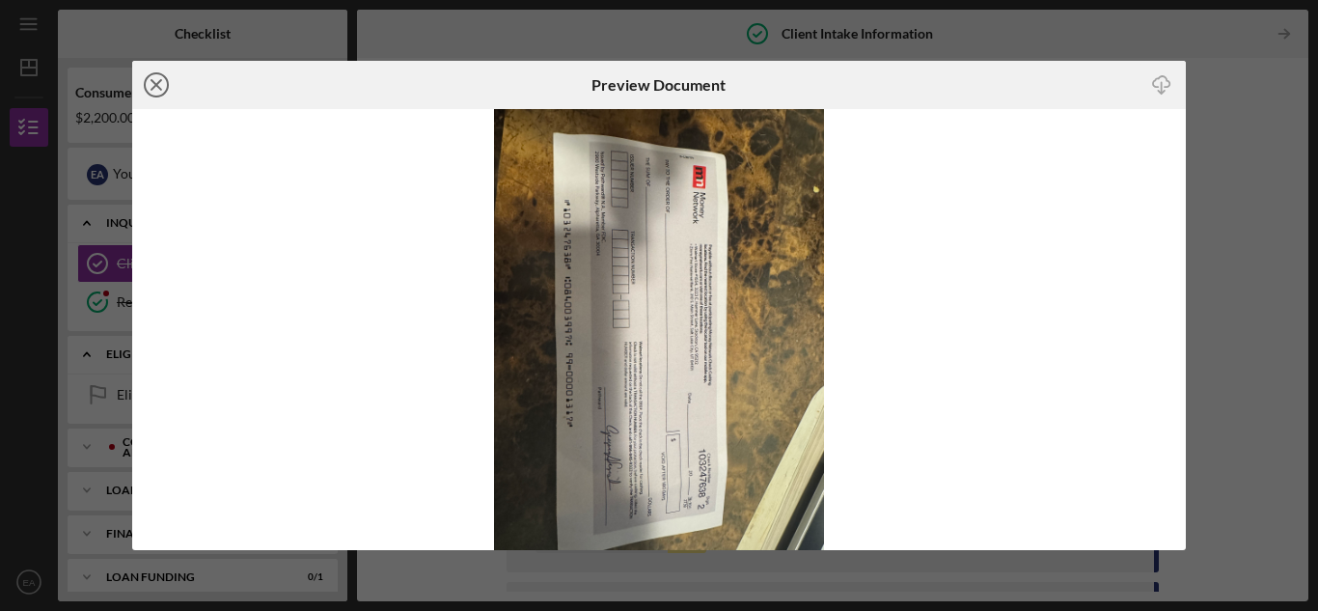
click at [165, 83] on icon "Icon/Close" at bounding box center [156, 85] width 48 height 48
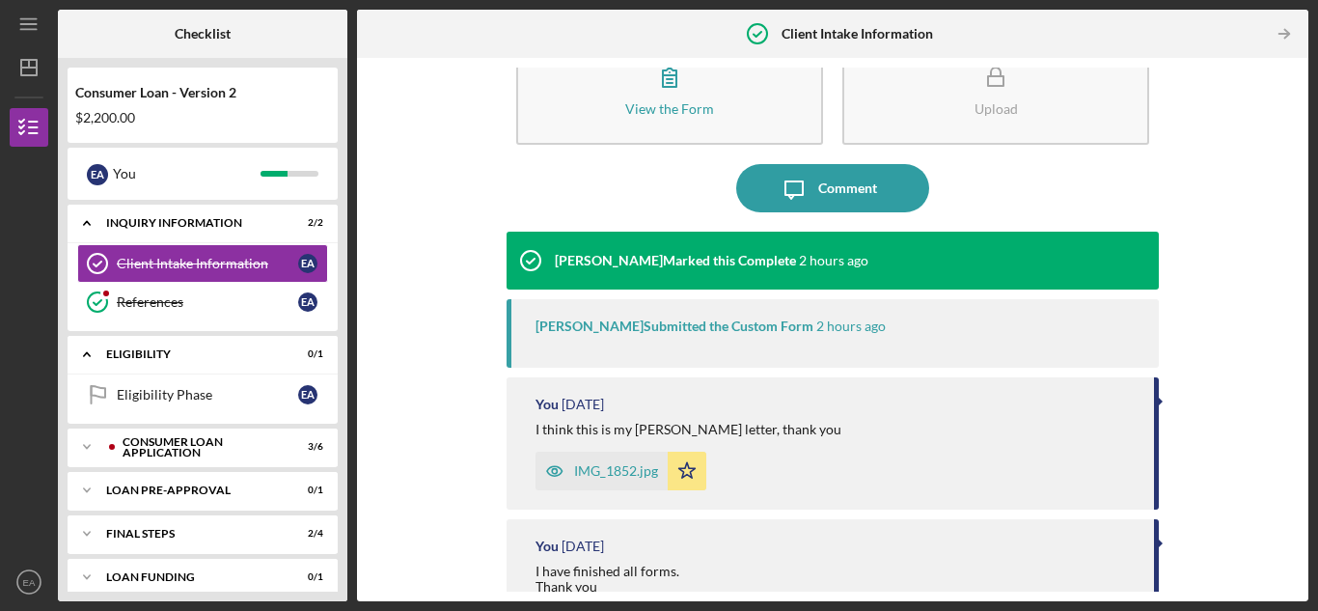
scroll to position [97, 0]
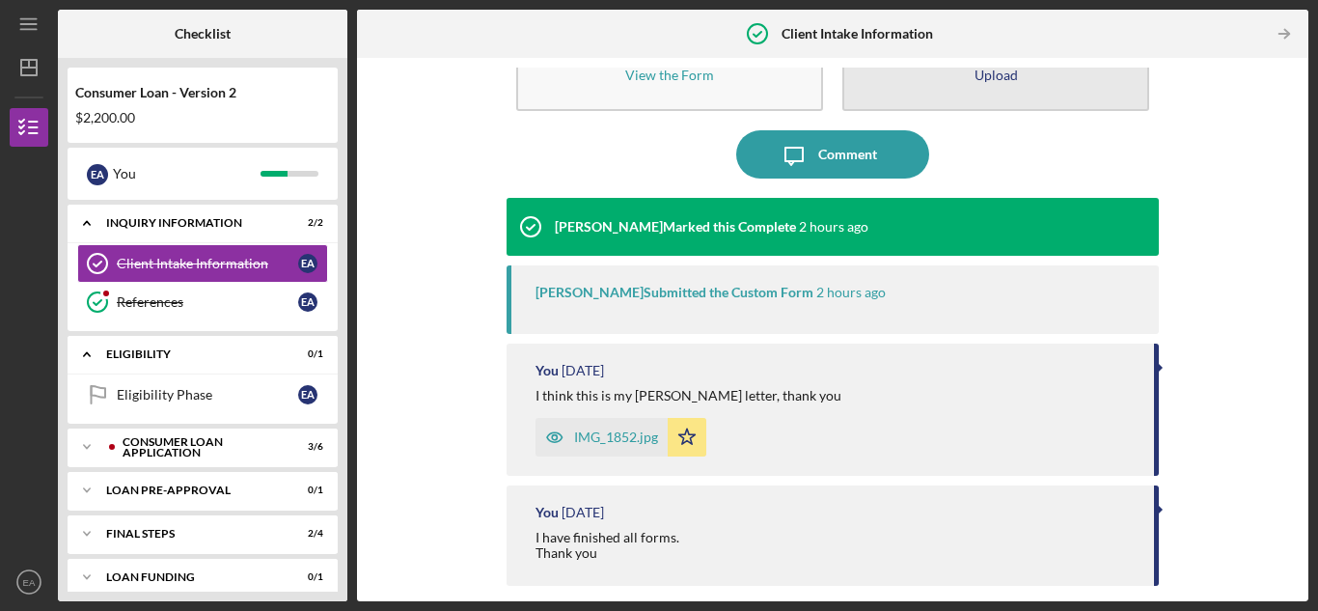
click at [1029, 82] on button "Upload" at bounding box center [996, 55] width 307 height 111
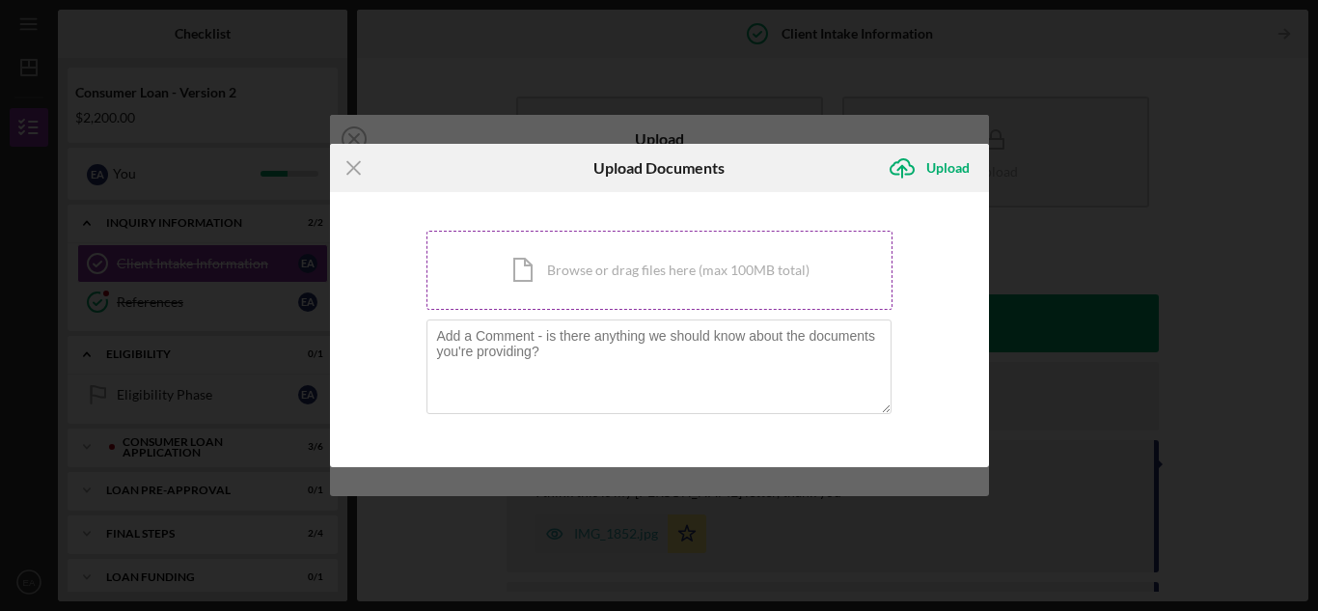
click at [587, 282] on div "Icon/Document Browse or drag files here (max 100MB total) Tap to choose files o…" at bounding box center [660, 270] width 466 height 79
click at [356, 171] on line at bounding box center [353, 167] width 13 height 13
